Goal: Contribute content: Contribute content

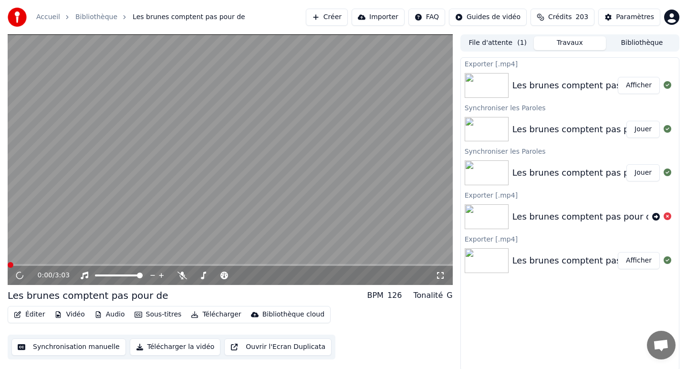
scroll to position [2, 0]
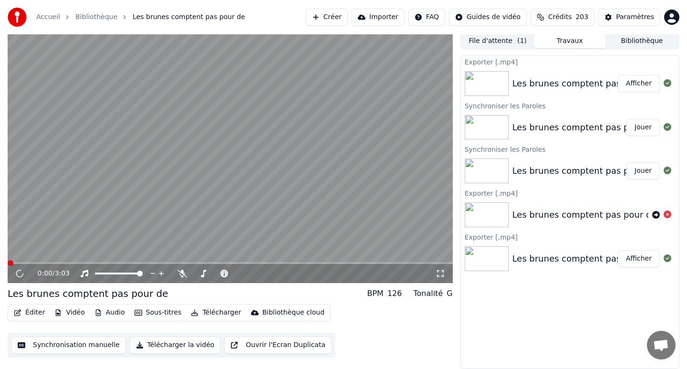
click at [99, 15] on link "Bibliothèque" at bounding box center [96, 17] width 42 height 10
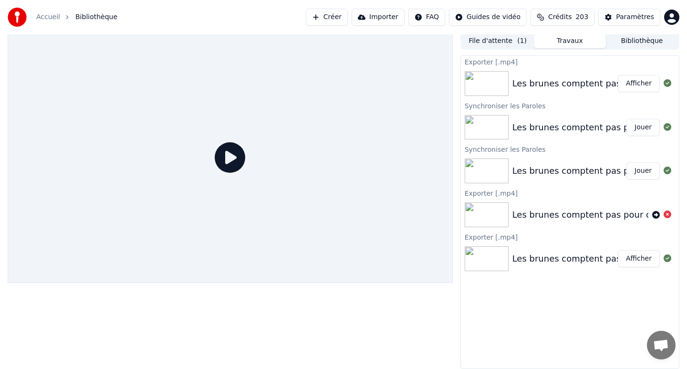
click at [50, 16] on link "Accueil" at bounding box center [48, 17] width 24 height 10
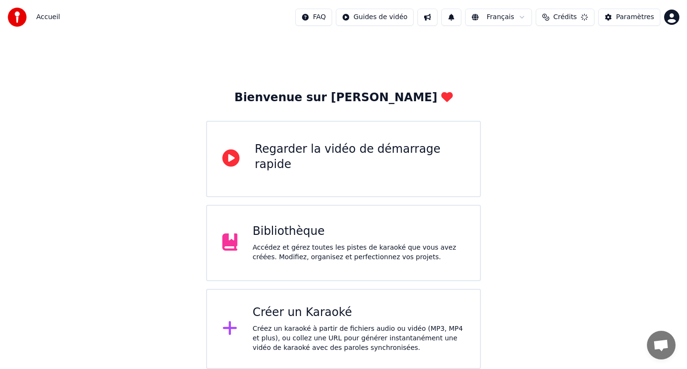
scroll to position [1, 0]
click at [292, 324] on div "Créez un karaoké à partir de fichiers audio ou vidéo (MP3, MP4 et plus), ou col…" at bounding box center [359, 338] width 212 height 29
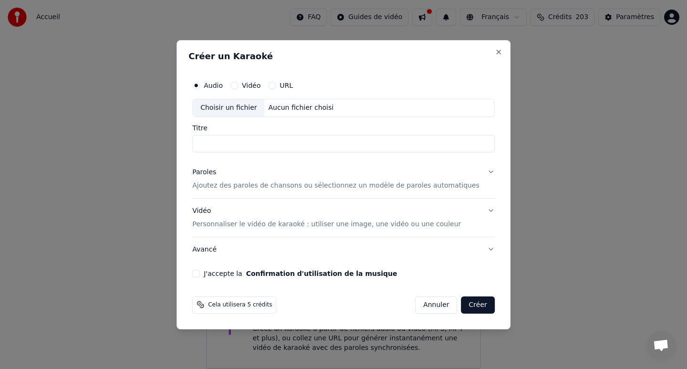
click at [261, 108] on div "Choisir un fichier" at bounding box center [229, 107] width 72 height 17
type input "**********"
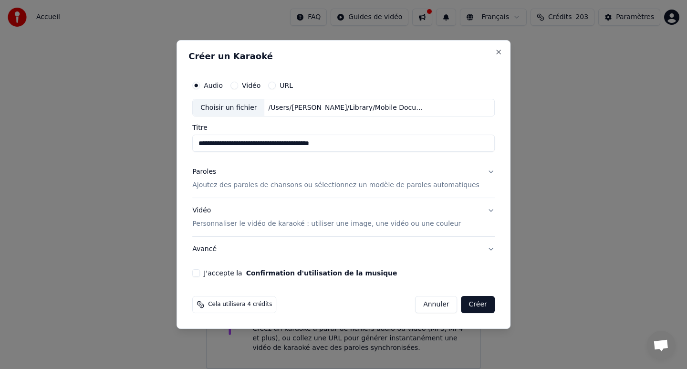
click at [216, 172] on div "Paroles" at bounding box center [204, 172] width 24 height 10
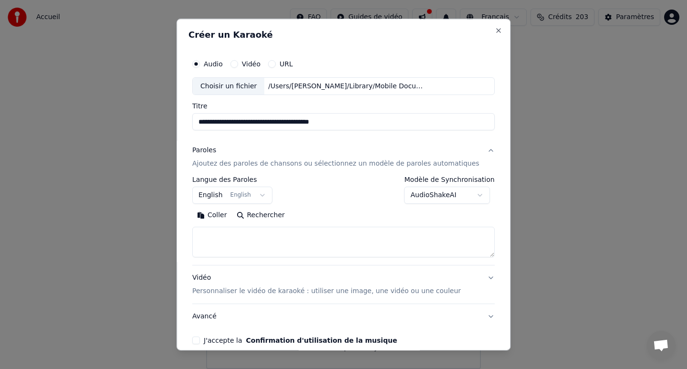
click at [264, 239] on textarea at bounding box center [343, 242] width 302 height 31
click at [266, 195] on button "English English" at bounding box center [232, 195] width 80 height 17
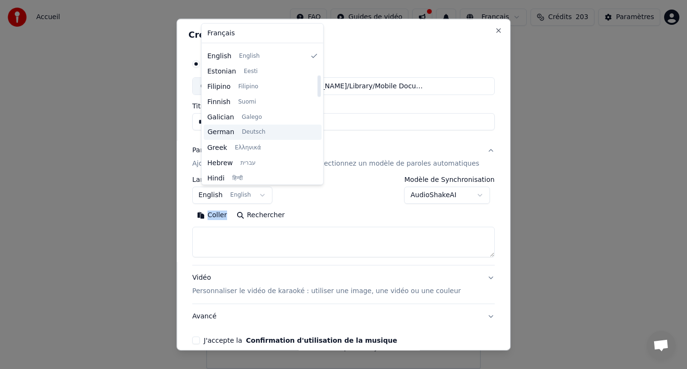
scroll to position [0, 0]
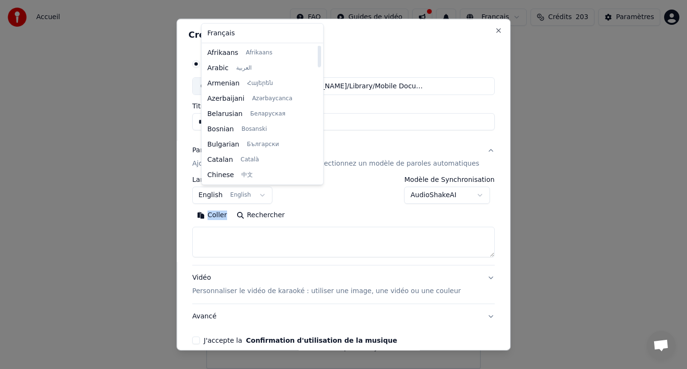
select select "**"
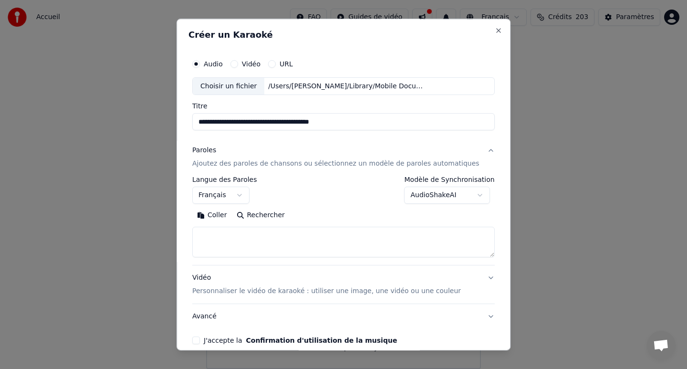
click at [246, 234] on textarea at bounding box center [343, 242] width 302 height 31
type textarea "*"
click at [225, 216] on button "Coller" at bounding box center [212, 215] width 40 height 15
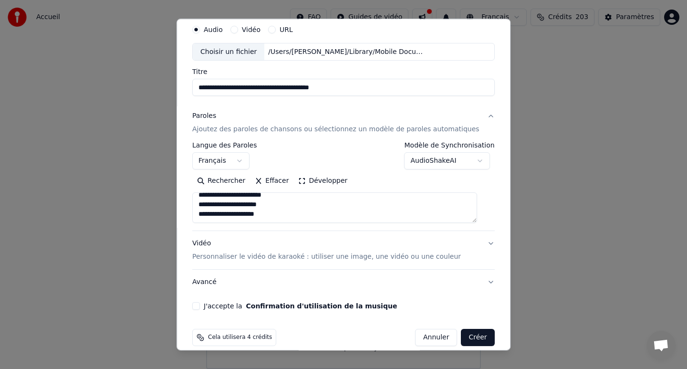
scroll to position [46, 0]
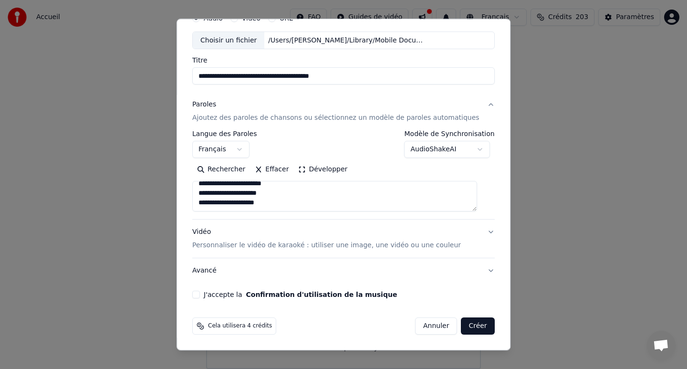
click at [200, 295] on button "J'accepte la Confirmation d'utilisation de la musique" at bounding box center [196, 295] width 8 height 8
click at [467, 326] on button "Créer" at bounding box center [477, 326] width 33 height 17
type textarea "**********"
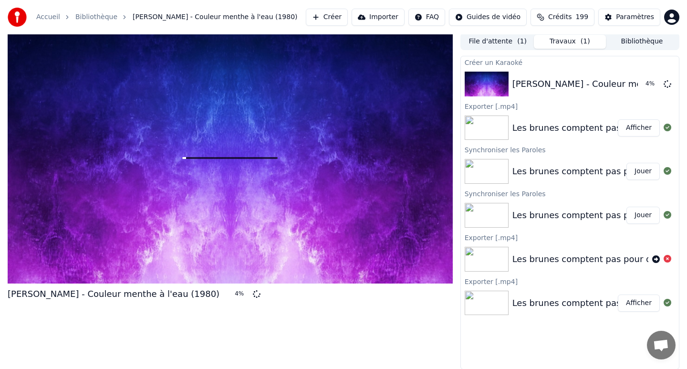
click at [334, 17] on button "Créer" at bounding box center [327, 17] width 42 height 17
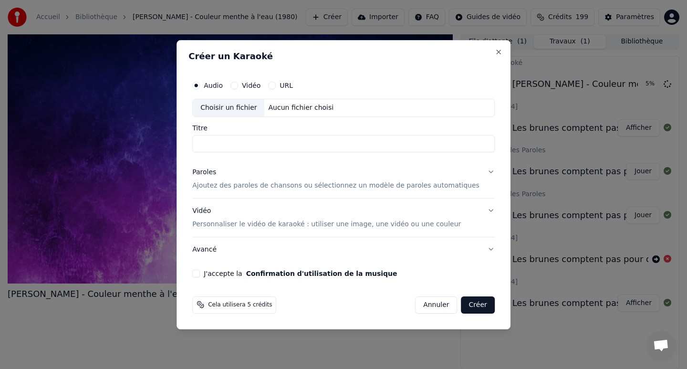
click at [297, 105] on div "Aucun fichier choisi" at bounding box center [301, 108] width 73 height 10
type input "**********"
click at [224, 185] on p "Ajoutez des paroles de chansons ou sélectionnez un modèle de paroles automatiqu…" at bounding box center [335, 186] width 287 height 10
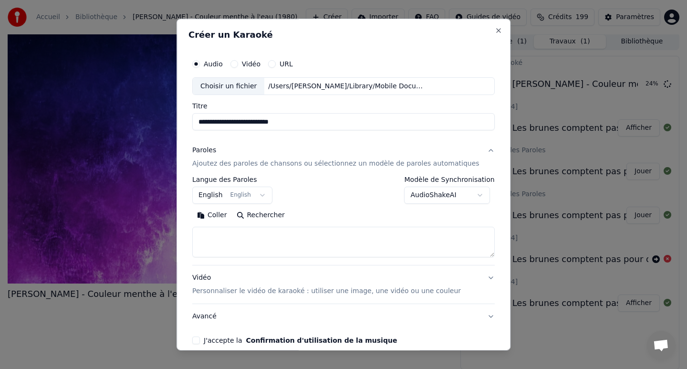
click at [249, 194] on button "English English" at bounding box center [232, 195] width 80 height 17
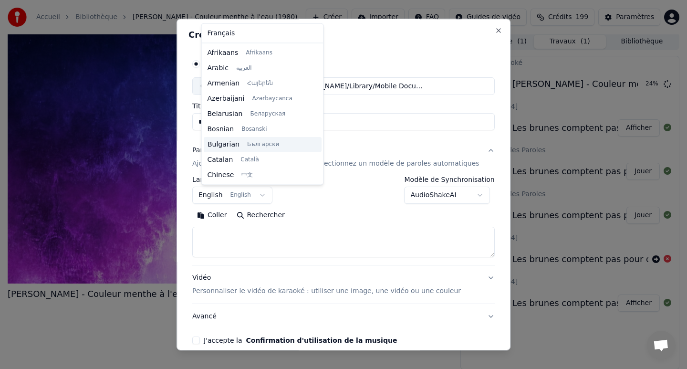
scroll to position [76, 0]
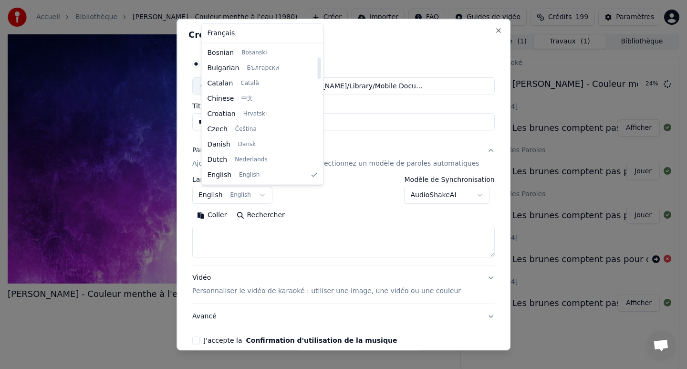
select select "**"
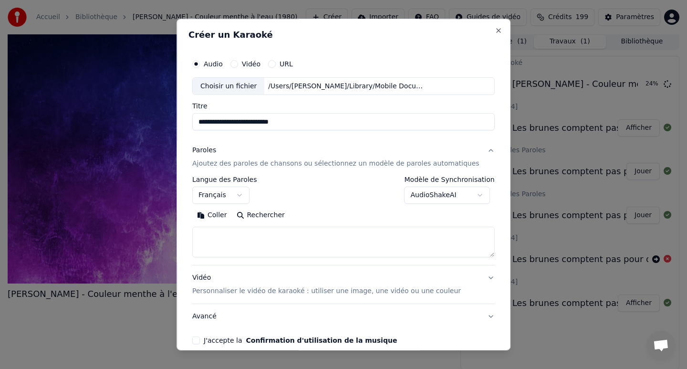
click at [224, 233] on textarea at bounding box center [343, 242] width 302 height 31
click at [263, 239] on textarea at bounding box center [343, 242] width 302 height 31
click at [226, 217] on button "Coller" at bounding box center [212, 215] width 40 height 15
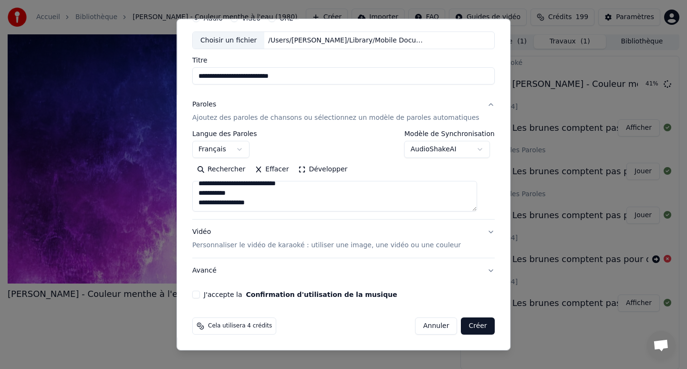
click at [200, 294] on button "J'accepte la Confirmation d'utilisation de la musique" at bounding box center [196, 295] width 8 height 8
click at [471, 329] on button "Créer" at bounding box center [477, 326] width 33 height 17
type textarea "**********"
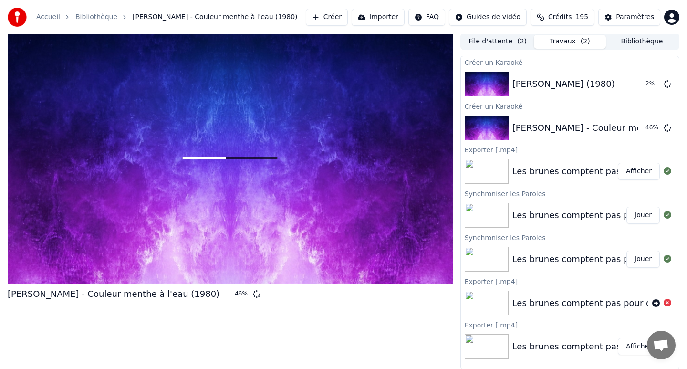
click at [340, 17] on button "Créer" at bounding box center [327, 17] width 42 height 17
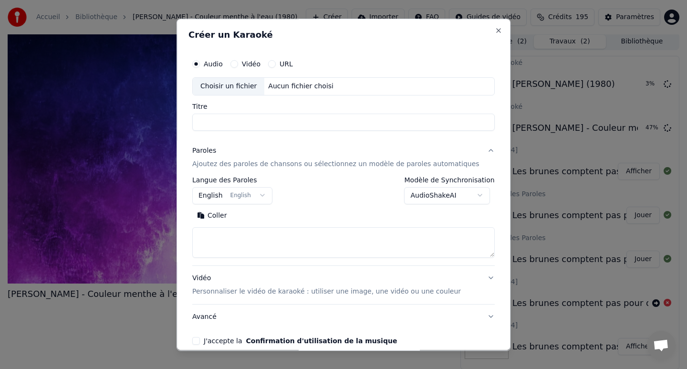
click at [291, 87] on div "Aucun fichier choisi" at bounding box center [301, 87] width 73 height 10
type input "**********"
click at [218, 195] on button "English English" at bounding box center [232, 195] width 80 height 17
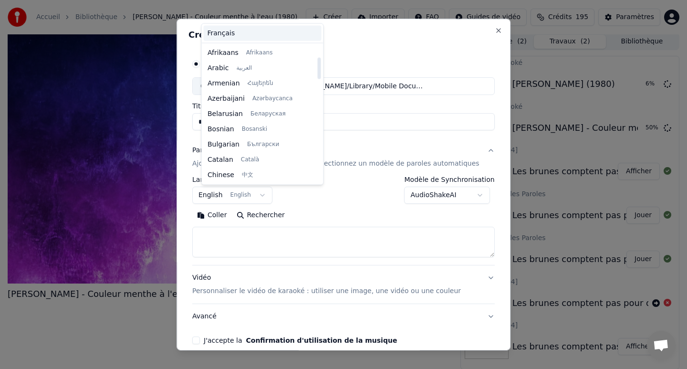
scroll to position [76, 0]
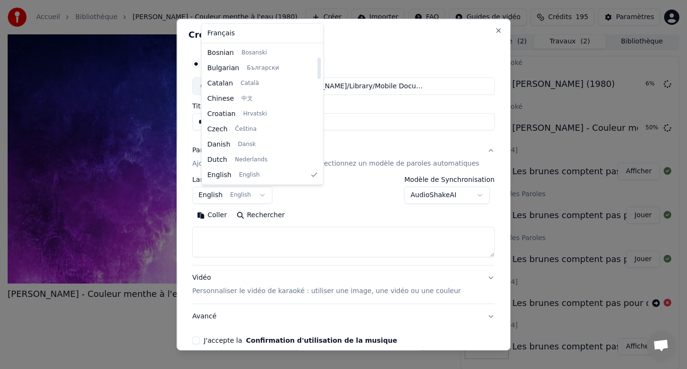
select select "**"
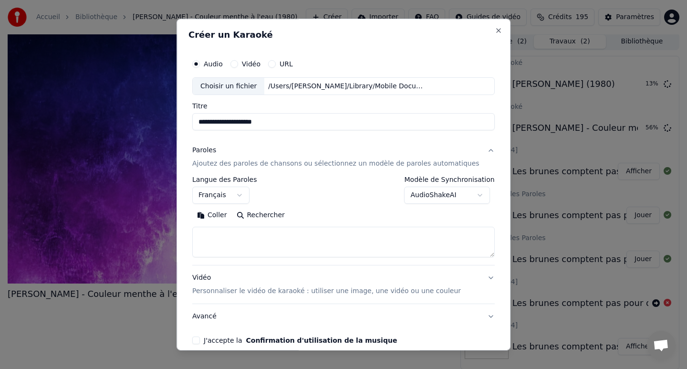
click at [223, 230] on textarea at bounding box center [343, 242] width 302 height 31
click at [221, 216] on button "Coller" at bounding box center [212, 215] width 40 height 15
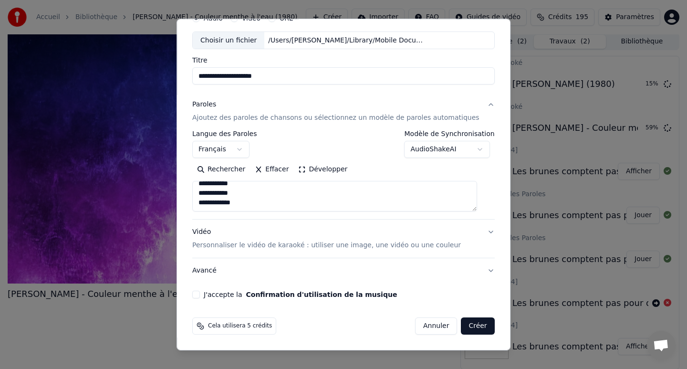
click at [200, 294] on button "J'accepte la Confirmation d'utilisation de la musique" at bounding box center [196, 295] width 8 height 8
click at [467, 328] on button "Créer" at bounding box center [477, 326] width 33 height 17
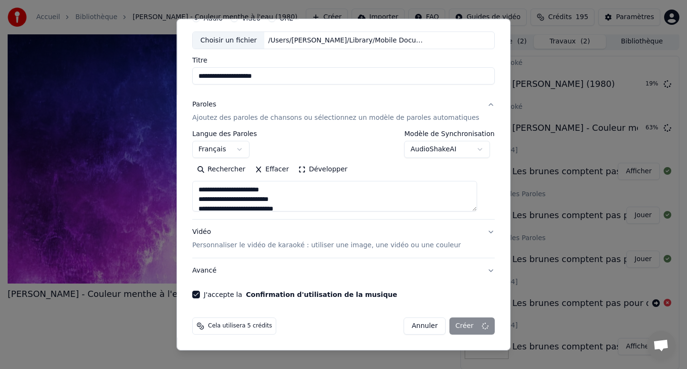
type textarea "**********"
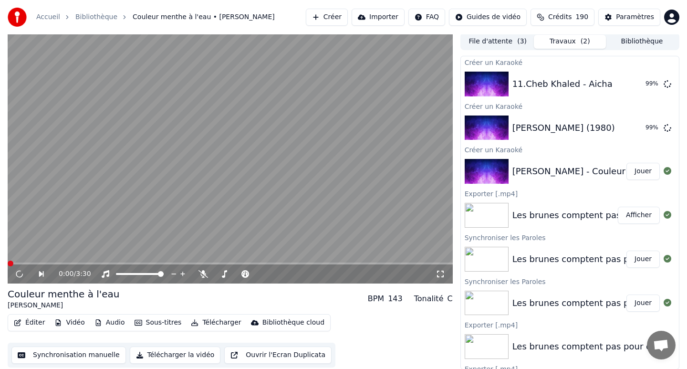
click at [41, 263] on span at bounding box center [230, 263] width 445 height 2
click at [41, 263] on span at bounding box center [44, 263] width 6 height 6
click at [646, 169] on button "Jouer" at bounding box center [642, 171] width 33 height 17
click at [205, 260] on span at bounding box center [202, 263] width 6 height 6
click at [0, 217] on div "0:00 / 3:30 Couleur menthe à l'eau [PERSON_NAME] BPM 143 Tonalité C Éditer Vid…" at bounding box center [343, 201] width 687 height 336
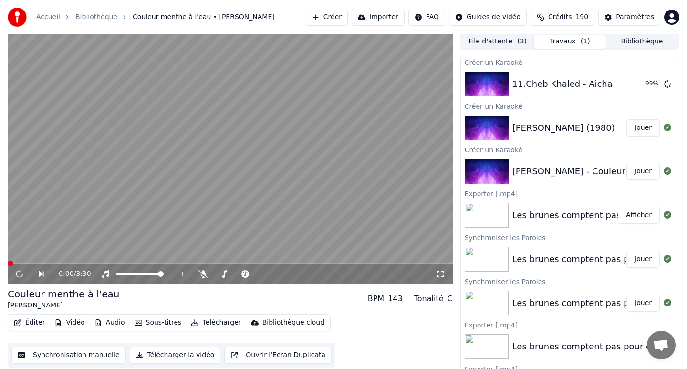
click at [643, 129] on button "Jouer" at bounding box center [642, 127] width 33 height 17
click at [164, 354] on button "Télécharger la vidéo" at bounding box center [175, 354] width 91 height 17
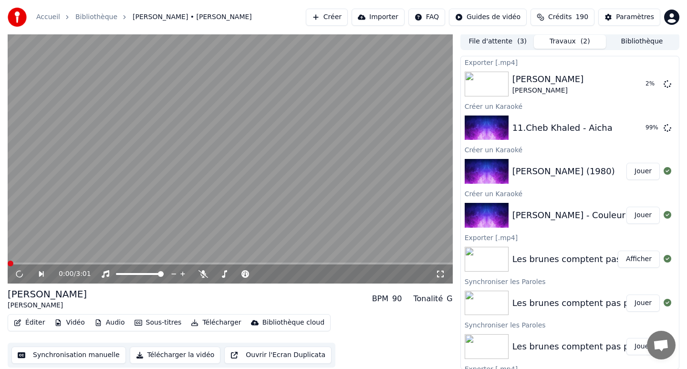
click at [554, 211] on div "[PERSON_NAME] - Couleur menthe à l'eau (1980)" at bounding box center [618, 214] width 212 height 13
click at [561, 214] on div "[PERSON_NAME] - Couleur menthe à l'eau (1980)" at bounding box center [618, 214] width 212 height 13
click at [639, 213] on button "Jouer" at bounding box center [642, 214] width 33 height 17
click at [168, 356] on button "Télécharger la vidéo" at bounding box center [175, 354] width 91 height 17
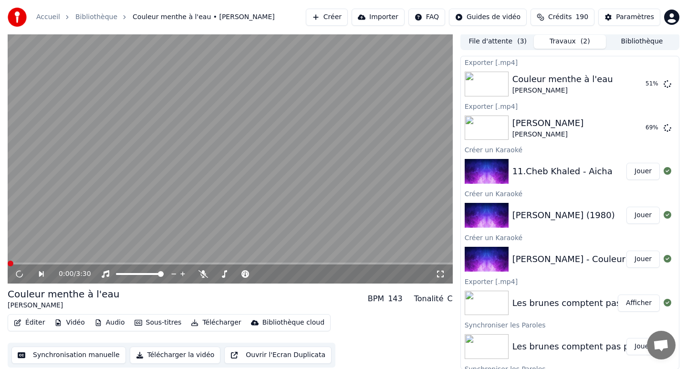
click at [646, 172] on button "Jouer" at bounding box center [642, 171] width 33 height 17
click at [20, 274] on icon at bounding box center [20, 273] width 12 height 11
click at [20, 274] on icon at bounding box center [19, 273] width 12 height 12
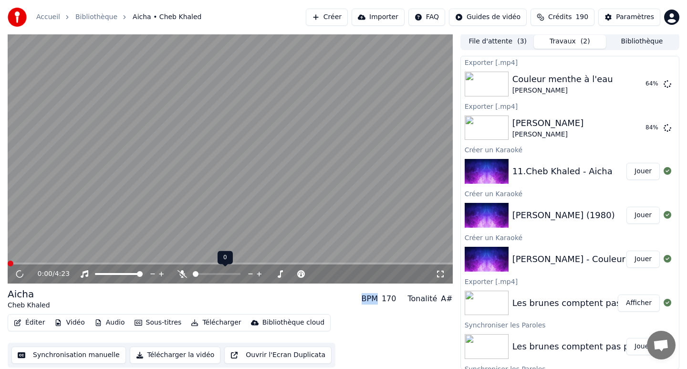
click at [193, 277] on span at bounding box center [196, 274] width 6 height 6
click at [637, 130] on button "Afficher" at bounding box center [638, 127] width 42 height 17
click at [543, 123] on div "[PERSON_NAME]" at bounding box center [548, 122] width 72 height 13
click at [536, 123] on div "[PERSON_NAME]" at bounding box center [548, 122] width 72 height 13
click at [542, 205] on div "[PERSON_NAME] (1980) Jouer" at bounding box center [570, 215] width 218 height 32
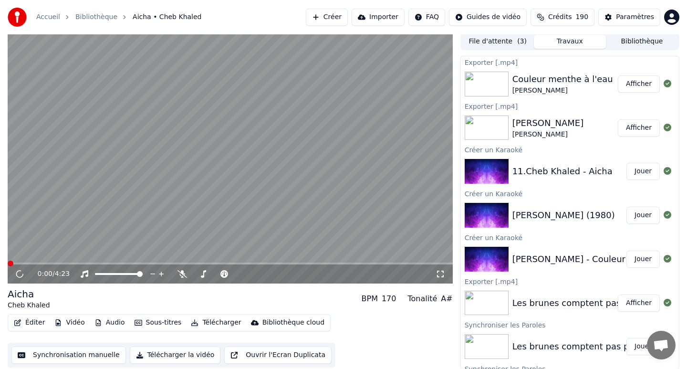
click at [640, 213] on button "Jouer" at bounding box center [642, 214] width 33 height 17
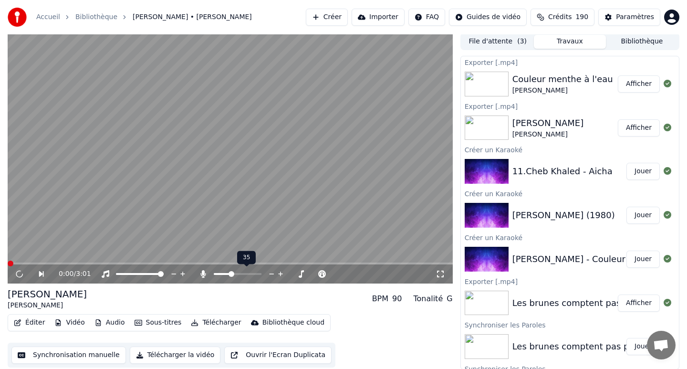
click at [230, 277] on span at bounding box center [231, 274] width 6 height 6
click at [21, 274] on icon at bounding box center [19, 273] width 11 height 10
click at [21, 274] on icon at bounding box center [19, 273] width 11 height 12
click at [21, 274] on icon at bounding box center [19, 274] width 10 height 10
click at [42, 275] on icon at bounding box center [48, 274] width 22 height 8
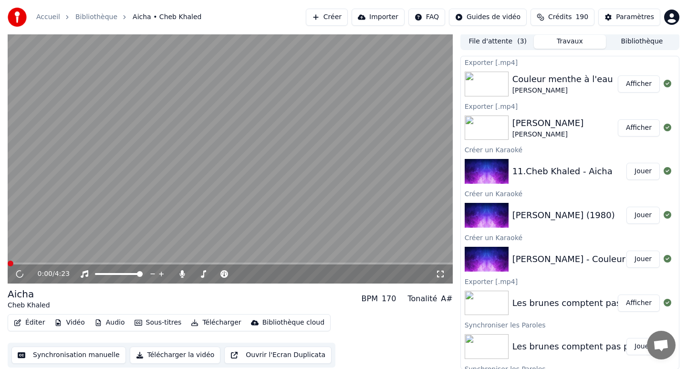
click at [640, 215] on button "Jouer" at bounding box center [642, 214] width 33 height 17
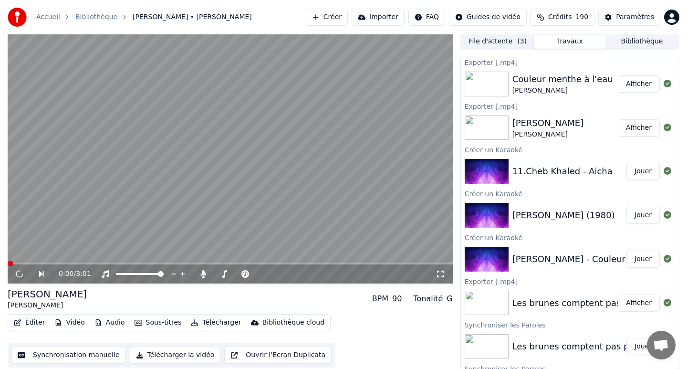
click at [640, 86] on button "Afficher" at bounding box center [638, 83] width 42 height 17
click at [497, 297] on img at bounding box center [486, 302] width 44 height 25
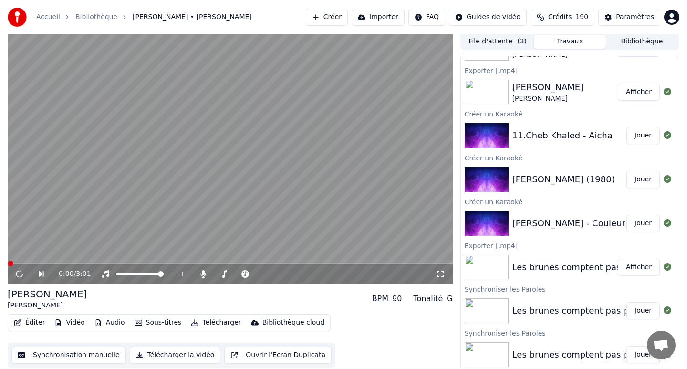
scroll to position [37, 0]
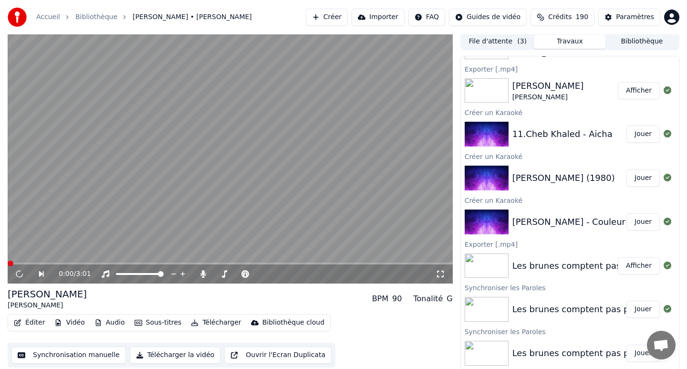
click at [485, 309] on img at bounding box center [486, 309] width 44 height 25
click at [645, 313] on button "Jouer" at bounding box center [642, 308] width 33 height 17
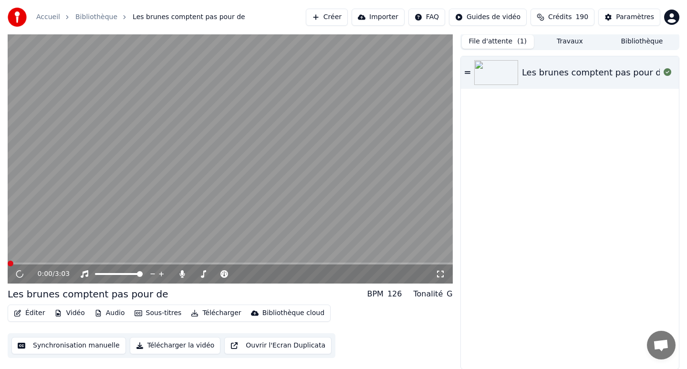
click at [500, 42] on button "File d'attente ( 1 )" at bounding box center [498, 42] width 72 height 14
click at [565, 41] on button "Travaux" at bounding box center [570, 42] width 72 height 14
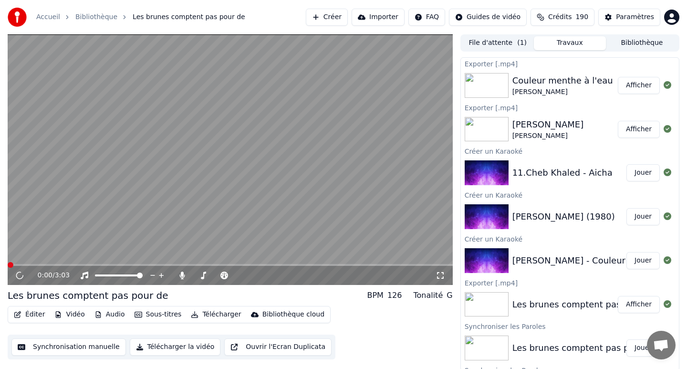
click at [95, 15] on link "Bibliothèque" at bounding box center [96, 17] width 42 height 10
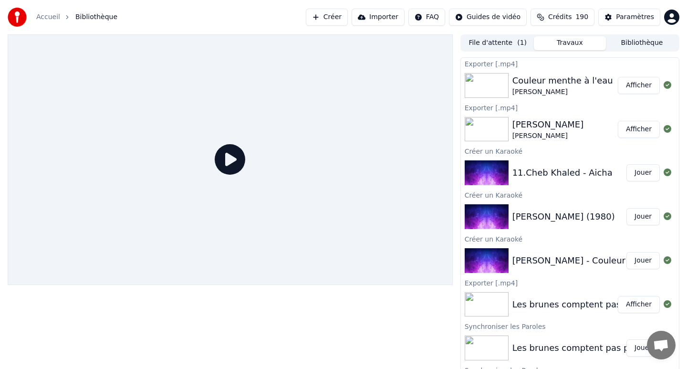
click at [47, 16] on link "Accueil" at bounding box center [48, 17] width 24 height 10
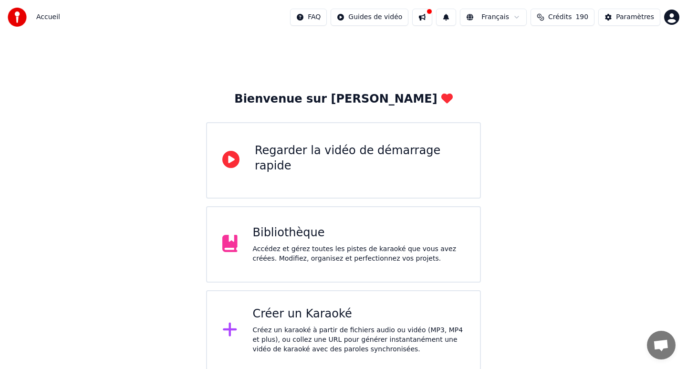
click at [306, 236] on div "Bibliothèque" at bounding box center [359, 232] width 212 height 15
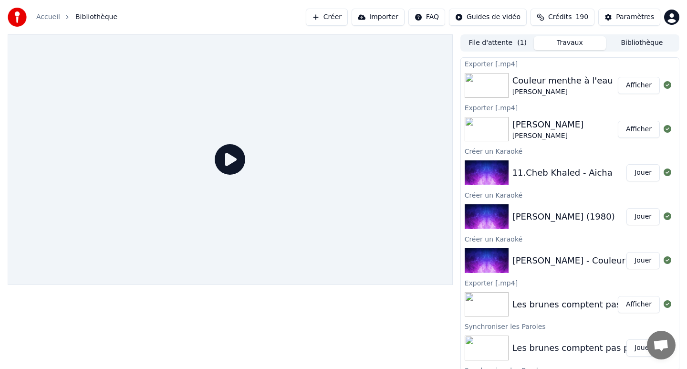
click at [640, 173] on button "Jouer" at bounding box center [642, 172] width 33 height 17
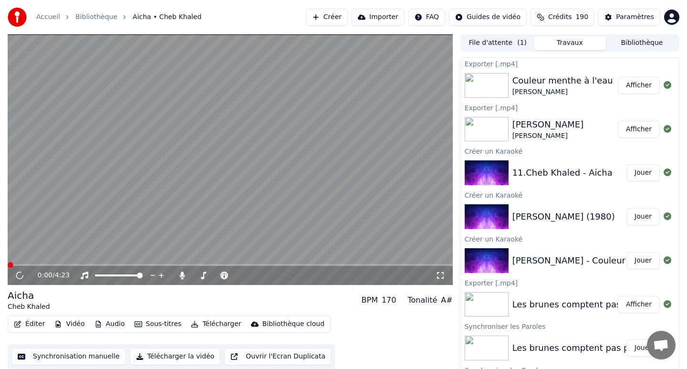
scroll to position [2, 0]
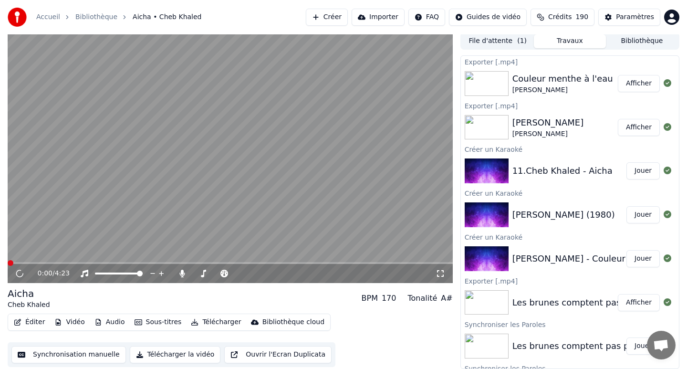
click at [247, 353] on button "Ouvrir l'Ecran Duplicata" at bounding box center [277, 354] width 107 height 17
click at [209, 273] on span at bounding box center [210, 273] width 6 height 6
click at [646, 216] on button "Jouer" at bounding box center [642, 214] width 33 height 17
click at [639, 259] on button "Jouer" at bounding box center [642, 258] width 33 height 17
click at [127, 261] on video at bounding box center [230, 157] width 445 height 250
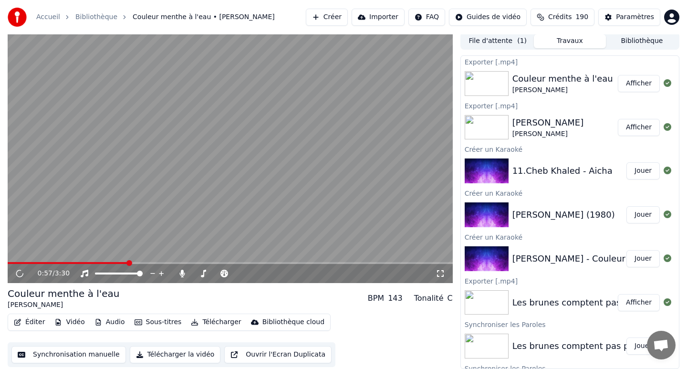
click at [127, 262] on span at bounding box center [230, 263] width 445 height 2
click at [207, 276] on span at bounding box center [209, 273] width 6 height 6
click at [143, 276] on span at bounding box center [140, 273] width 6 height 6
click at [26, 263] on span at bounding box center [17, 263] width 19 height 2
click at [17, 263] on span at bounding box center [17, 263] width 19 height 2
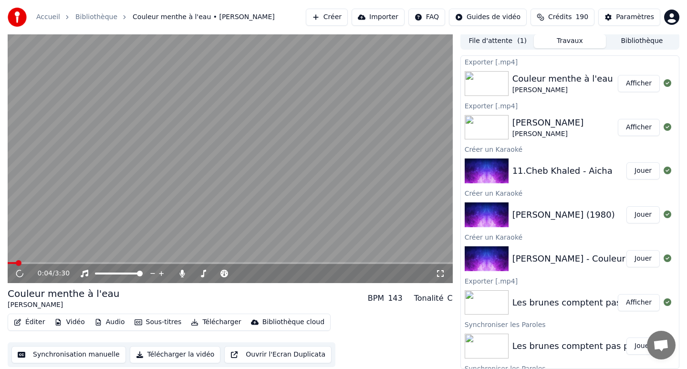
click at [19, 273] on icon at bounding box center [20, 273] width 10 height 10
click at [229, 178] on video at bounding box center [230, 157] width 445 height 250
click at [632, 211] on button "Jouer" at bounding box center [642, 214] width 33 height 17
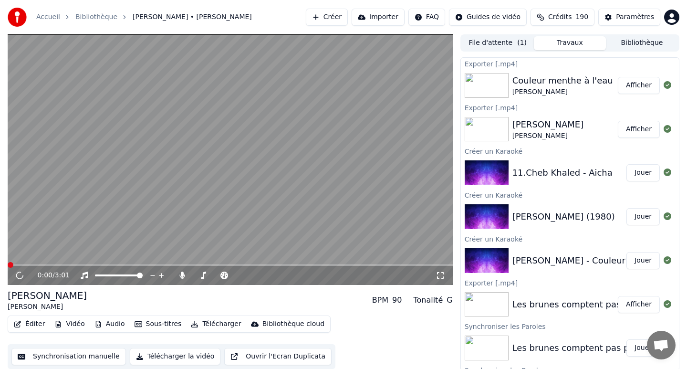
scroll to position [2, 0]
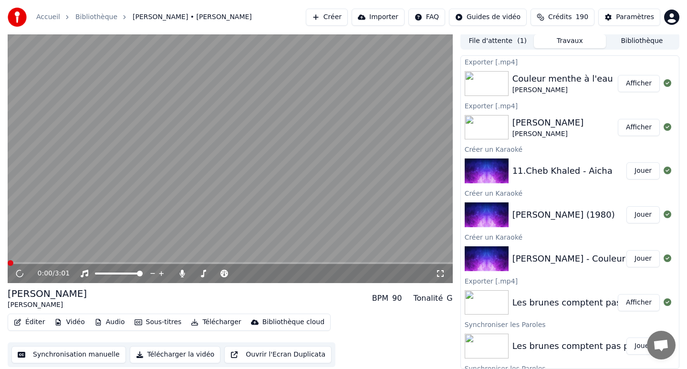
click at [171, 356] on button "Télécharger la vidéo" at bounding box center [175, 354] width 91 height 17
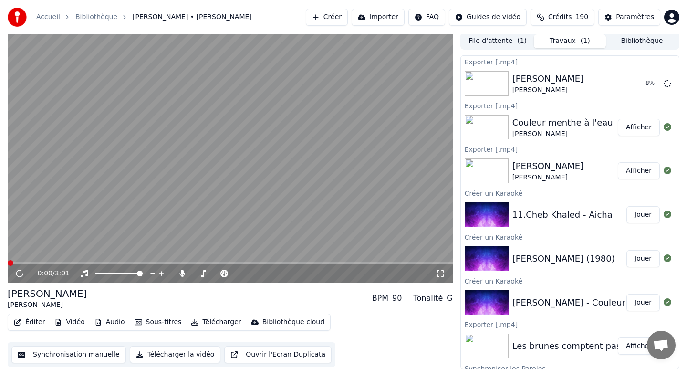
click at [333, 15] on button "Créer" at bounding box center [327, 17] width 42 height 17
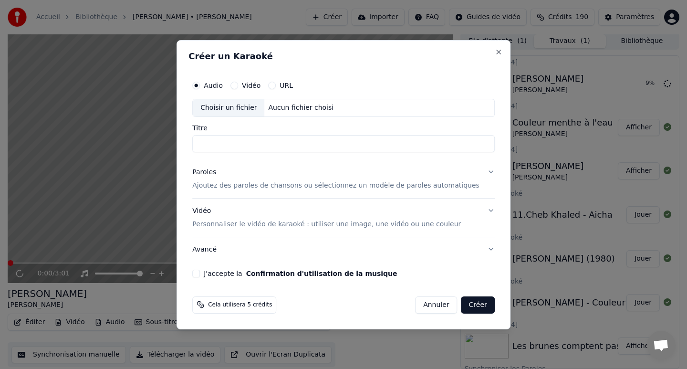
click at [318, 108] on div "Aucun fichier choisi" at bounding box center [301, 108] width 73 height 10
type input "**********"
click at [286, 185] on p "Ajoutez des paroles de chansons ou sélectionnez un modèle de paroles automatiqu…" at bounding box center [335, 186] width 287 height 10
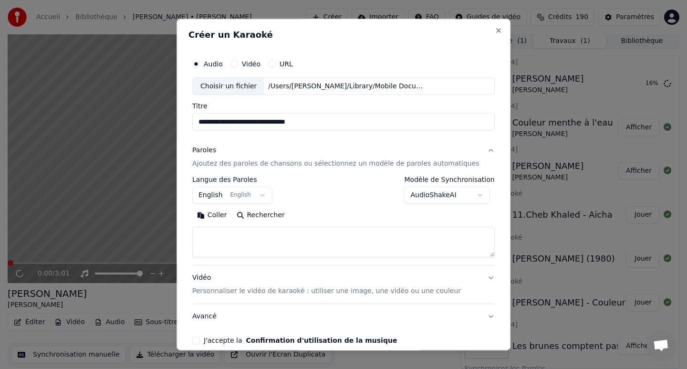
click at [228, 195] on button "English English" at bounding box center [232, 195] width 80 height 17
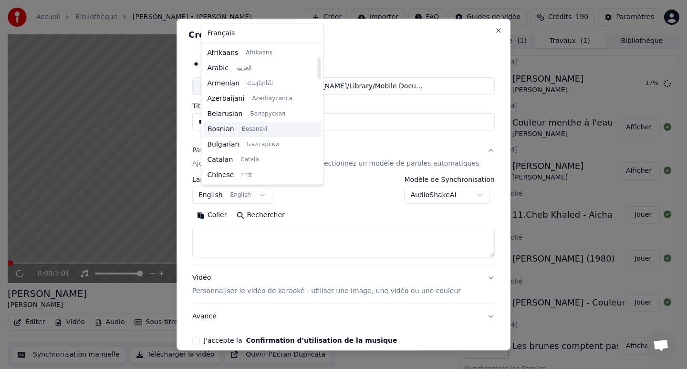
scroll to position [76, 0]
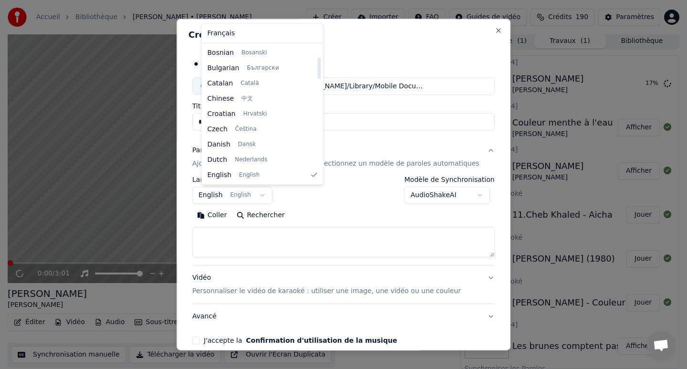
select select "**"
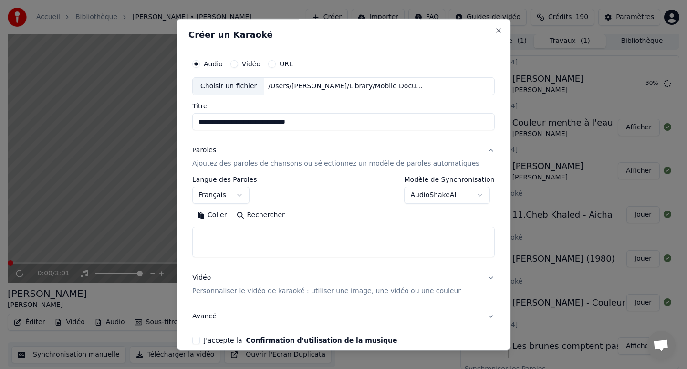
click at [224, 215] on button "Coller" at bounding box center [212, 215] width 40 height 15
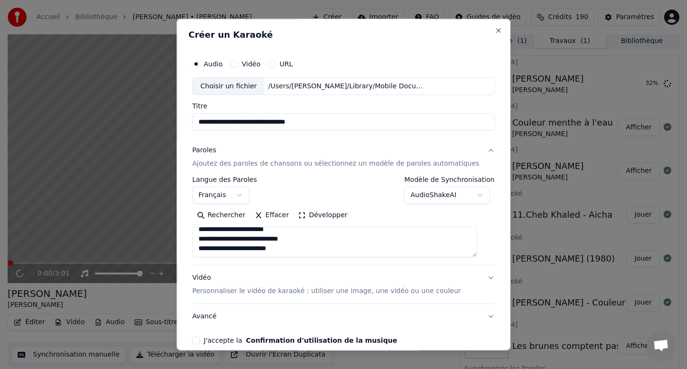
scroll to position [46, 0]
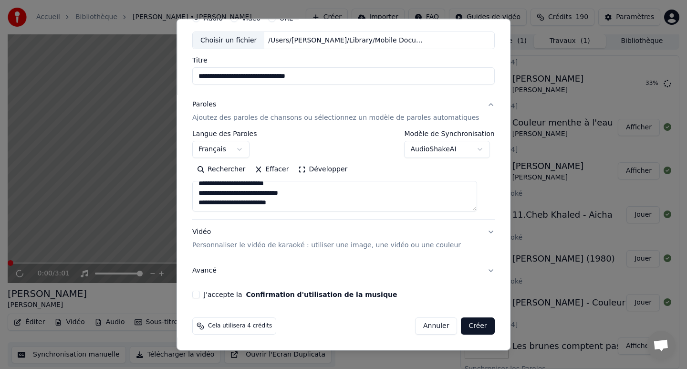
click at [200, 293] on button "J'accepte la Confirmation d'utilisation de la musique" at bounding box center [196, 295] width 8 height 8
click at [472, 327] on button "Créer" at bounding box center [477, 326] width 33 height 17
type textarea "**********"
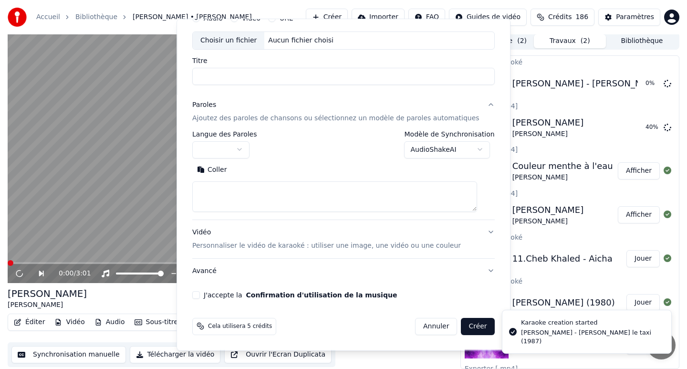
scroll to position [0, 0]
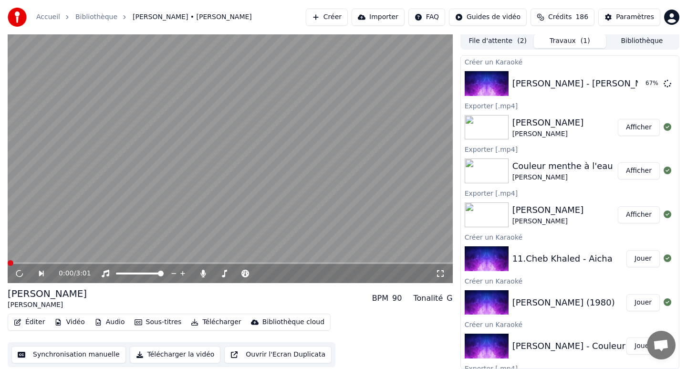
click at [631, 126] on button "Afficher" at bounding box center [638, 127] width 42 height 17
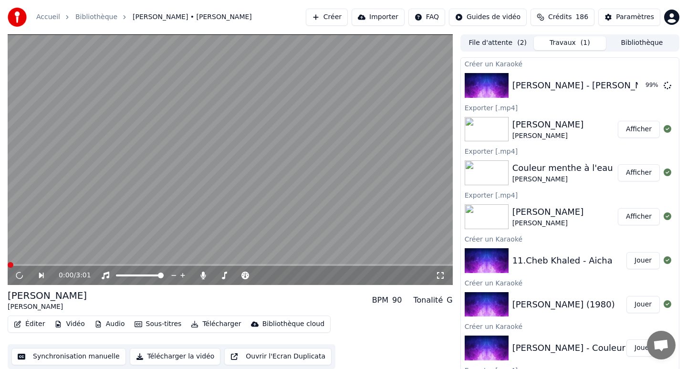
click at [275, 22] on div "Accueil Bibliothèque [PERSON_NAME] • [PERSON_NAME] Créer Importer FAQ Guides de…" at bounding box center [343, 17] width 687 height 34
